Goal: Information Seeking & Learning: Learn about a topic

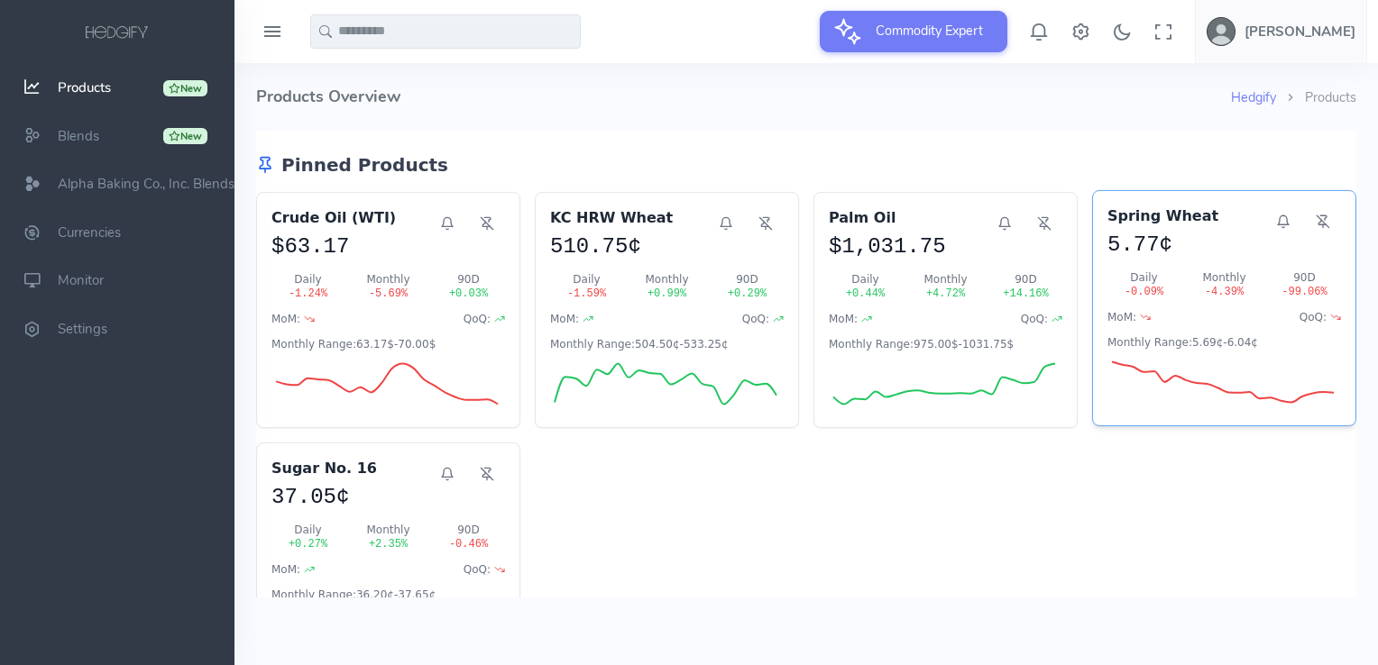
click at [1198, 249] on div "5.77¢" at bounding box center [1186, 245] width 158 height 29
click at [1197, 252] on div "5.77¢" at bounding box center [1186, 245] width 158 height 29
click at [1161, 243] on div "5.77¢" at bounding box center [1186, 245] width 158 height 29
click at [1147, 219] on h3 "Spring Wheat" at bounding box center [1186, 217] width 158 height 22
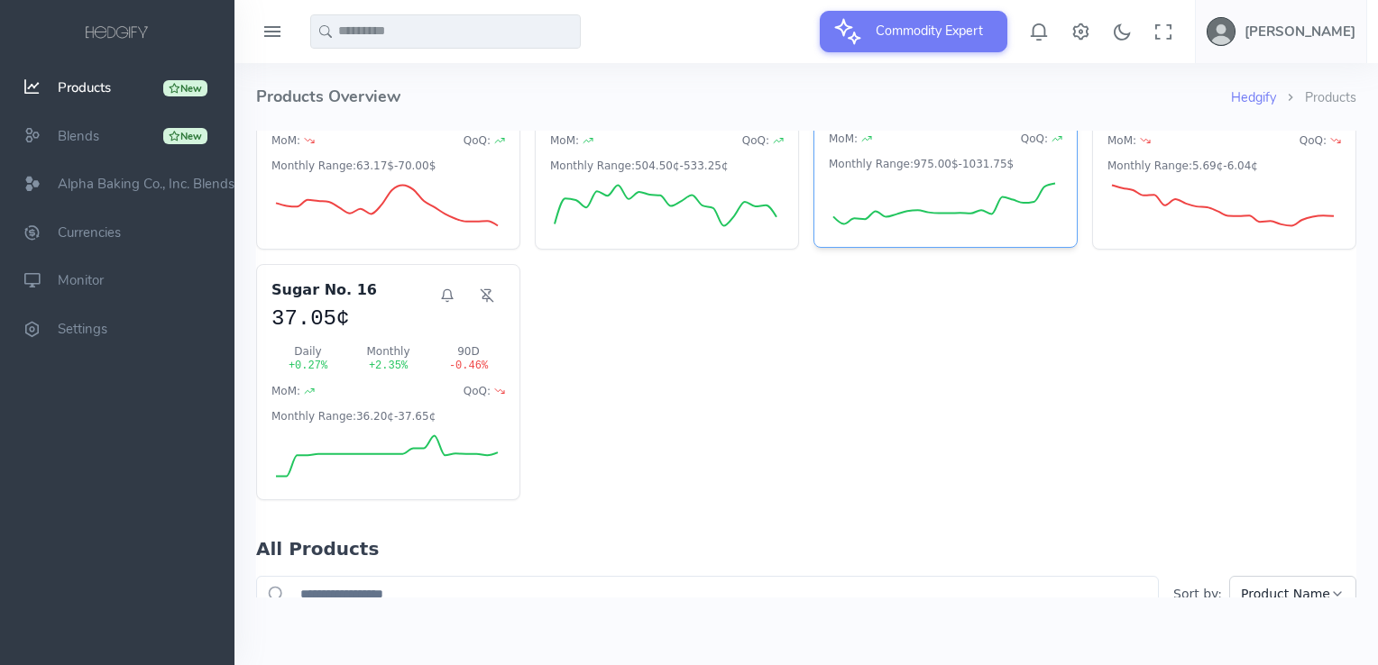
scroll to position [180, 0]
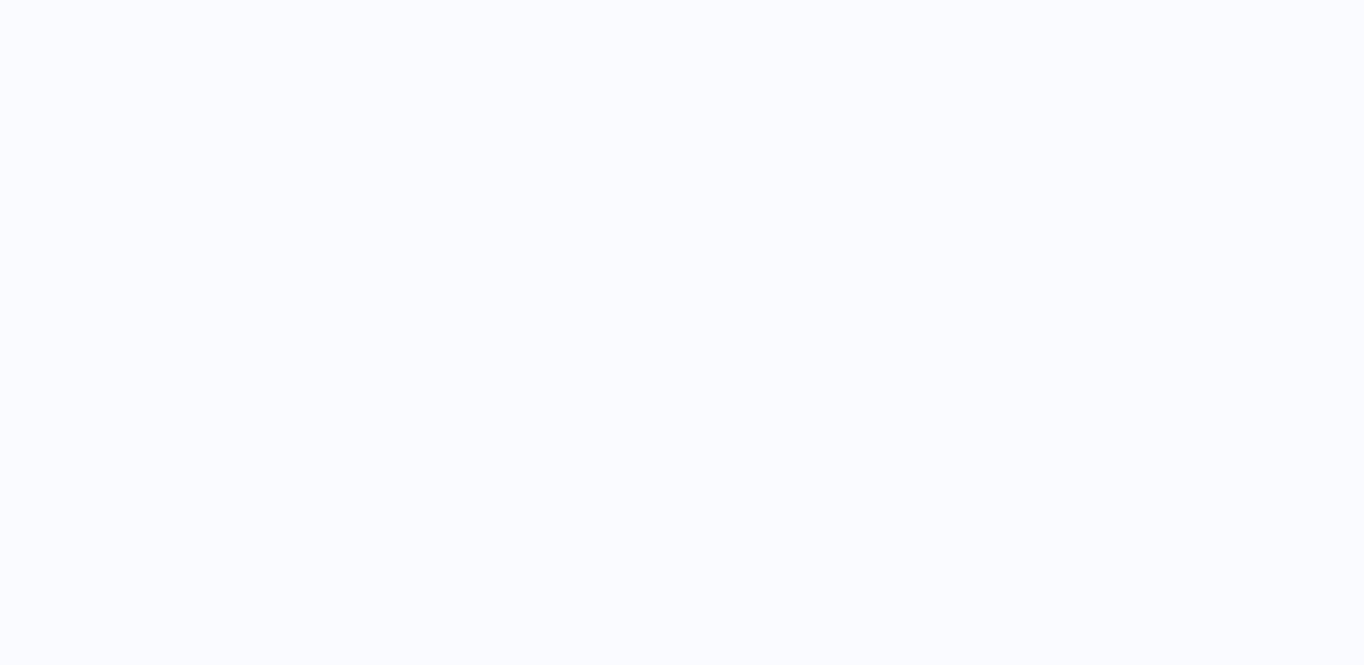
select select "****"
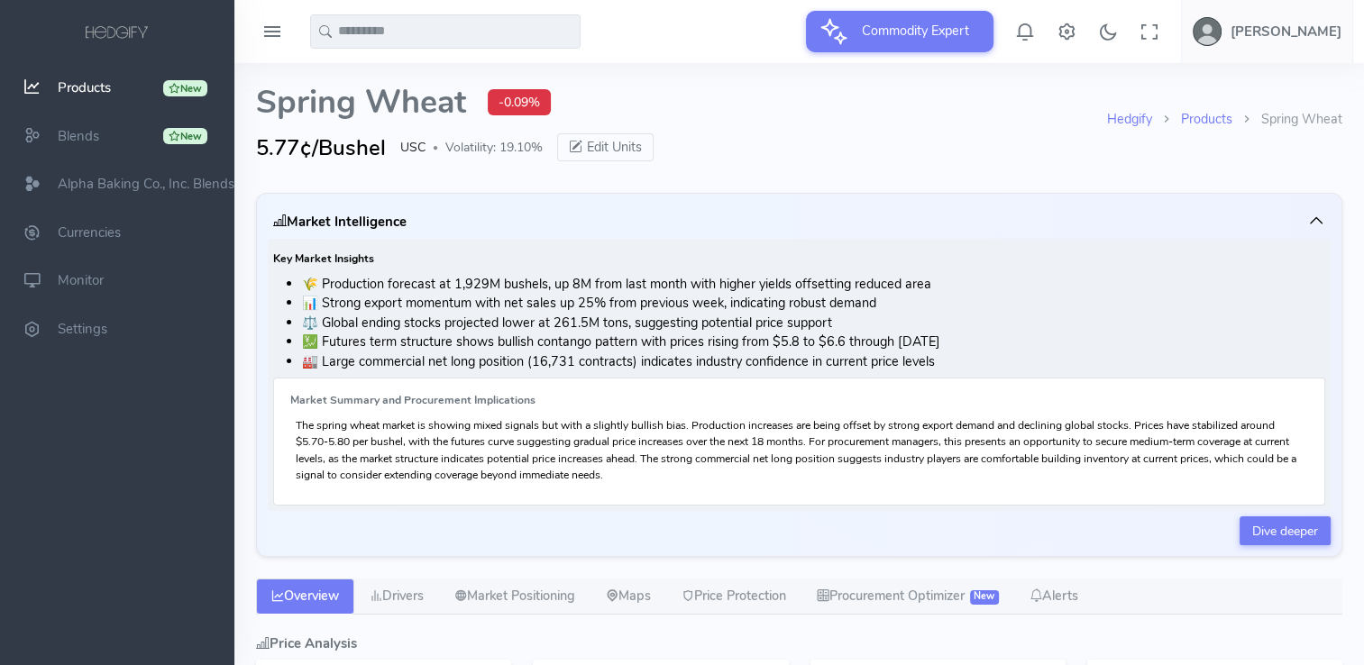
type input "**********"
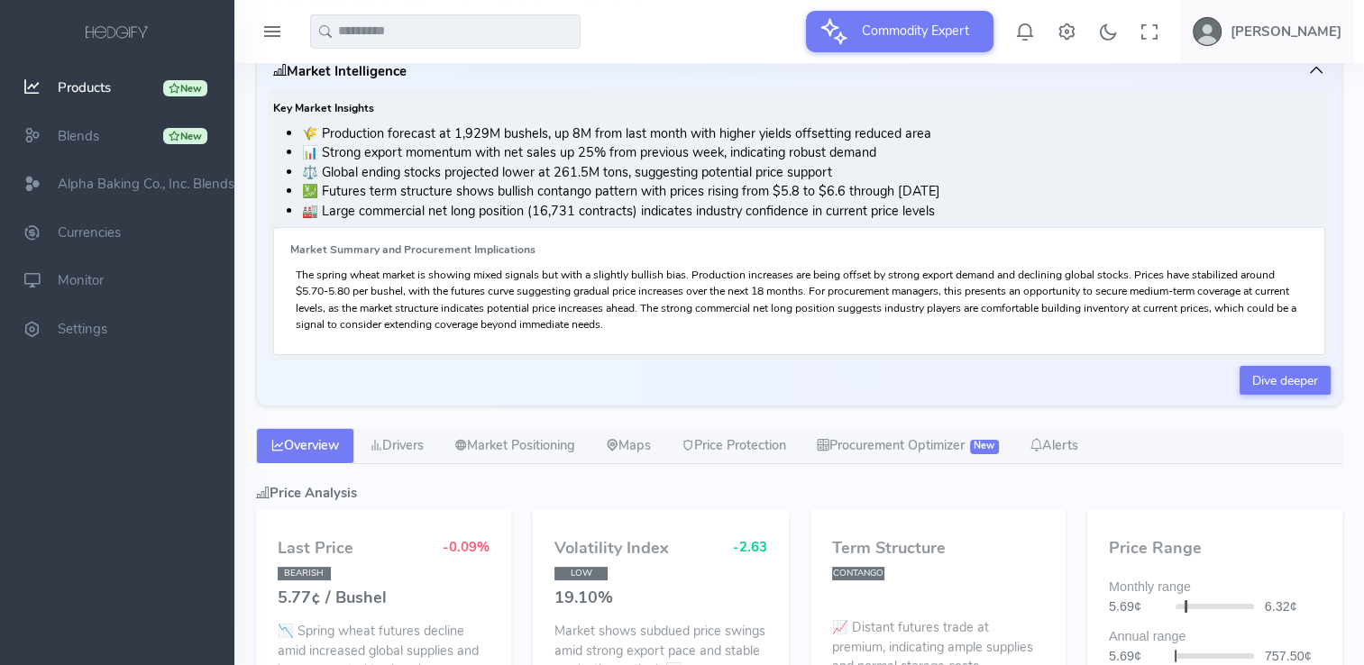
scroll to position [180, 0]
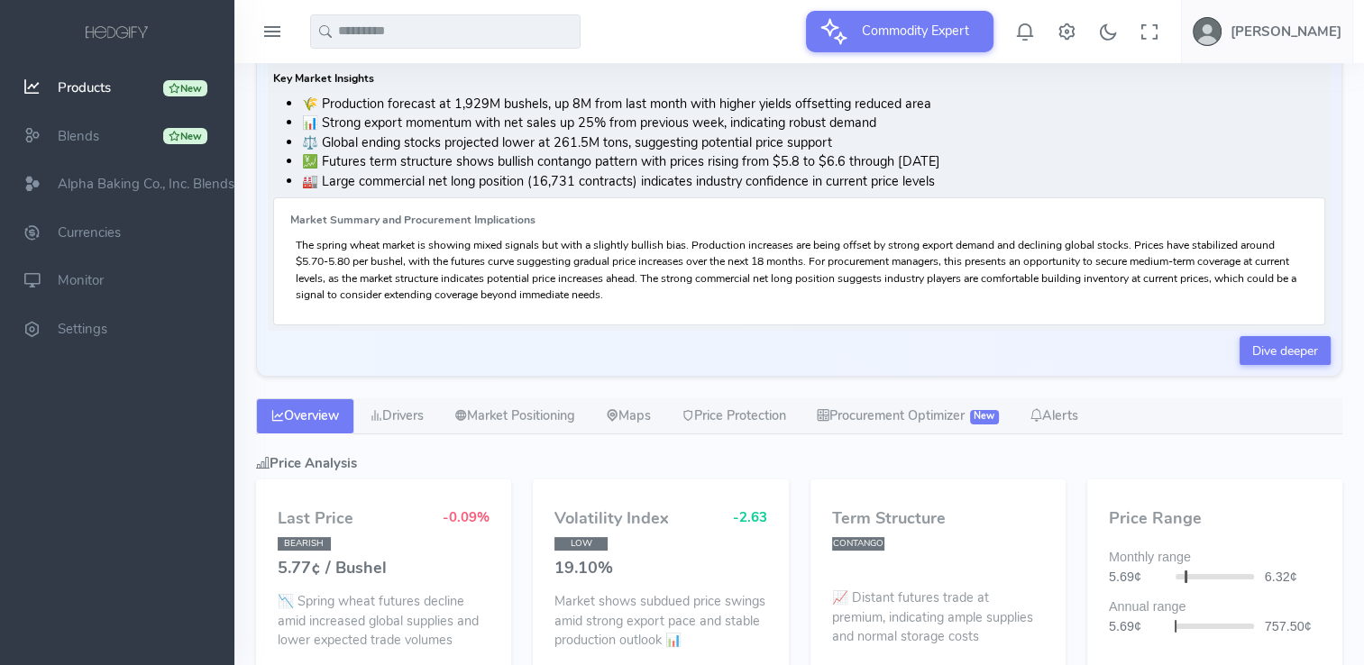
drag, startPoint x: 403, startPoint y: 262, endPoint x: 1022, endPoint y: 293, distance: 619.4
click at [1022, 293] on p "The spring wheat market is showing mixed signals but with a slightly bullish bi…" at bounding box center [799, 270] width 1007 height 66
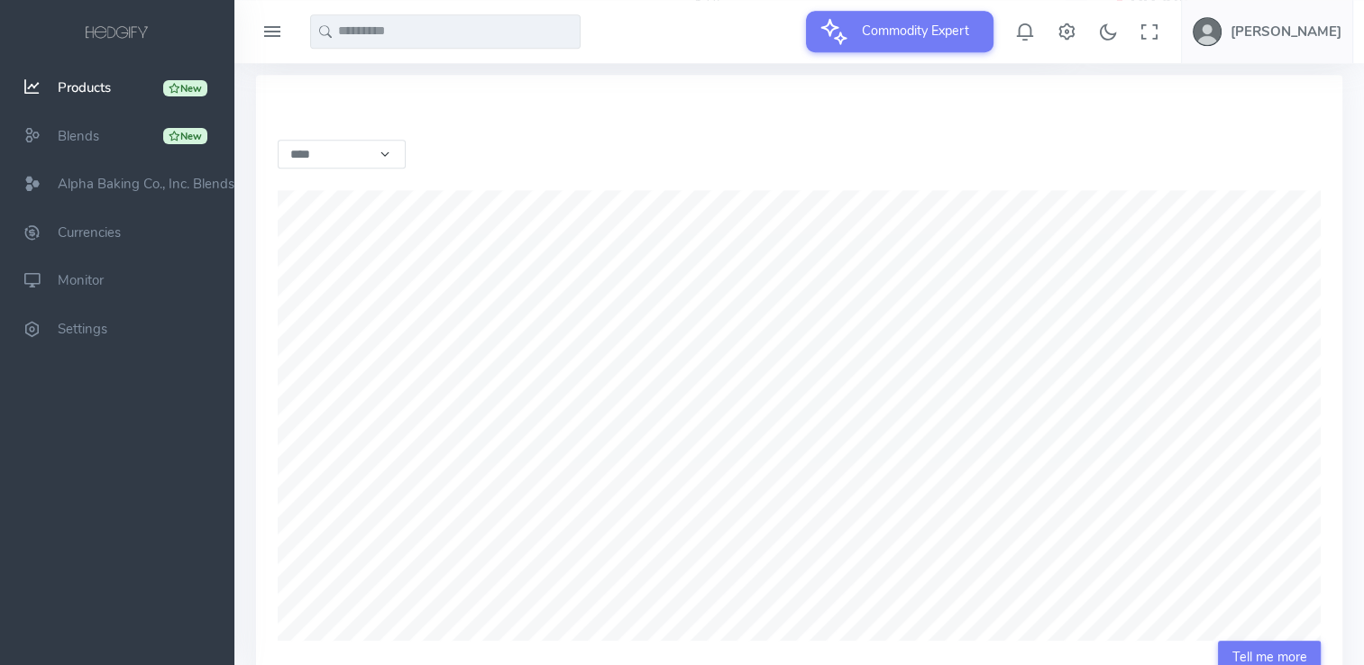
scroll to position [1443, 0]
